Goal: Entertainment & Leisure: Consume media (video, audio)

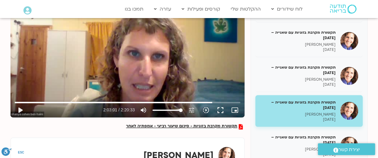
scroll to position [111, 0]
click at [21, 108] on button "play_arrow" at bounding box center [20, 110] width 14 height 14
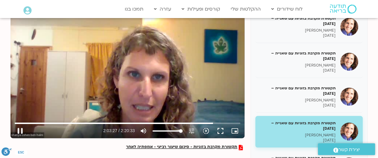
scroll to position [90, 0]
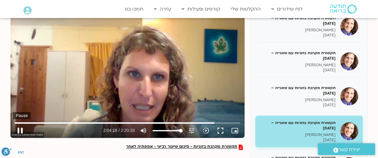
click at [20, 130] on button "pause" at bounding box center [20, 130] width 14 height 14
click at [23, 128] on button "play_arrow" at bounding box center [20, 130] width 14 height 14
click at [23, 128] on button "pause" at bounding box center [20, 130] width 14 height 14
click at [20, 130] on button "play_arrow" at bounding box center [20, 130] width 14 height 14
drag, startPoint x: 224, startPoint y: 121, endPoint x: 230, endPoint y: 122, distance: 6.4
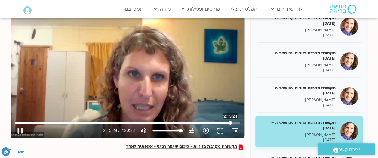
click at [230, 122] on input "Seek" at bounding box center [128, 123] width 226 height 4
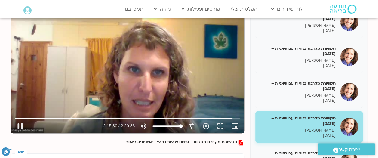
scroll to position [99, 0]
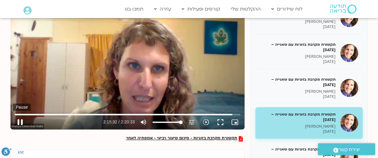
click at [23, 121] on button "pause" at bounding box center [20, 122] width 14 height 14
type input "8132.956952"
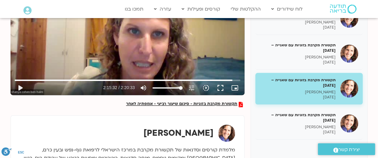
scroll to position [133, 0]
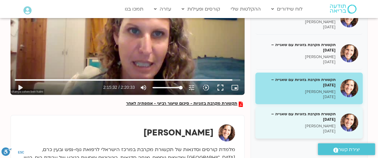
click at [306, 114] on h5 "תקשורת מקרבת בזוגיות עם שאנייה – [DATE]" at bounding box center [298, 116] width 76 height 11
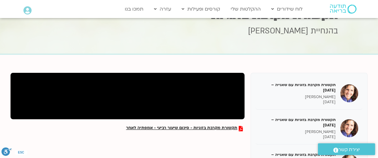
scroll to position [23, 0]
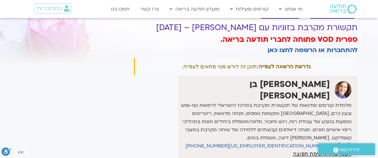
scroll to position [22, 0]
